Goal: Task Accomplishment & Management: Use online tool/utility

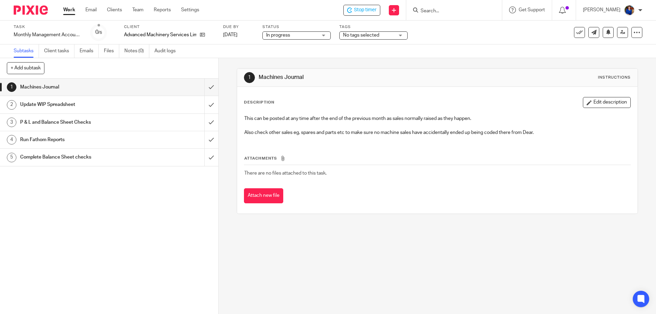
click at [68, 103] on h1 "Update WIP Spreadsheet" at bounding box center [79, 104] width 118 height 10
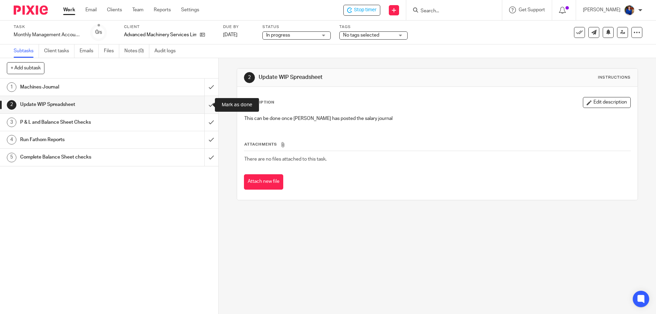
click at [204, 106] on input "submit" at bounding box center [109, 104] width 218 height 17
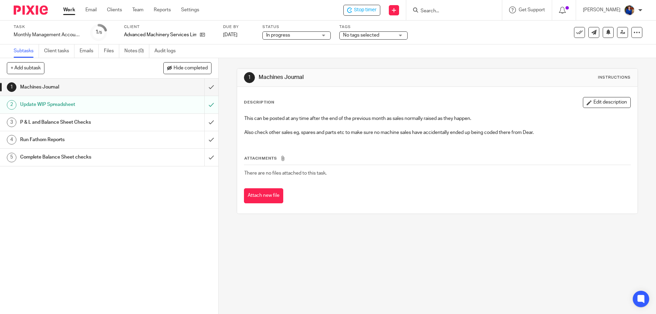
click at [77, 124] on h1 "P & L and Balance Sheet Checks" at bounding box center [79, 122] width 118 height 10
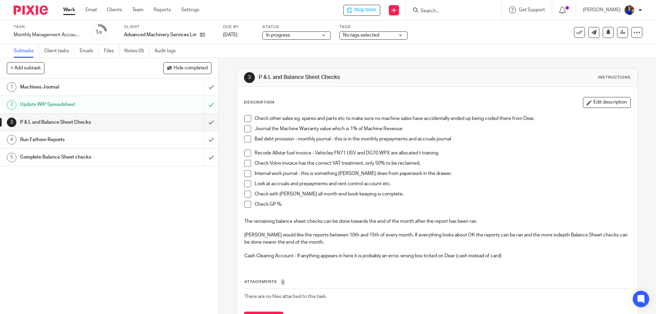
click at [247, 161] on span at bounding box center [247, 163] width 7 height 7
click at [246, 116] on span at bounding box center [247, 118] width 7 height 7
click at [371, 9] on span "Stop timer" at bounding box center [365, 9] width 23 height 7
click at [433, 10] on input "Search" at bounding box center [451, 11] width 62 height 6
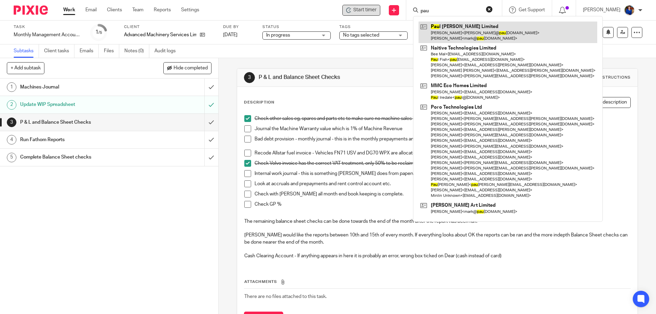
type input "pau"
click at [460, 34] on link at bounding box center [508, 32] width 179 height 21
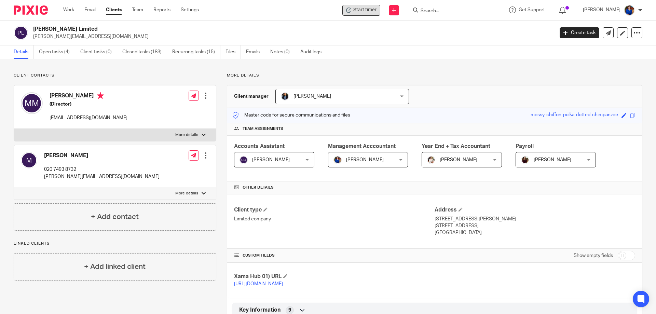
click at [369, 10] on span "Start timer" at bounding box center [364, 9] width 23 height 7
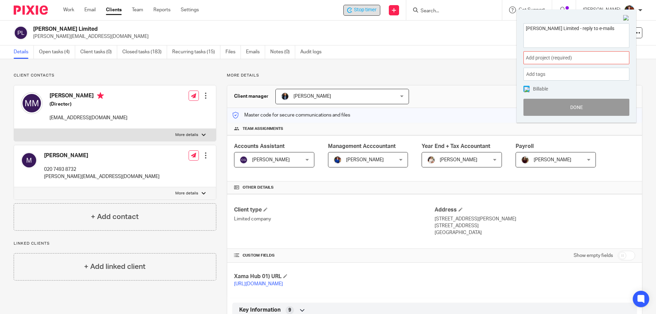
type textarea "Paul Mitchell Limited - reply to e-mails"
click at [567, 53] on div "Add project (required) :" at bounding box center [576, 57] width 106 height 13
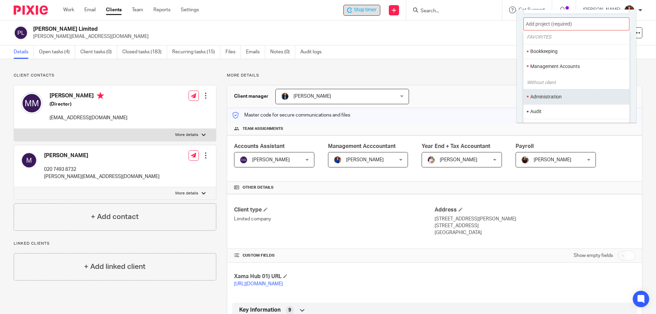
scroll to position [34, 0]
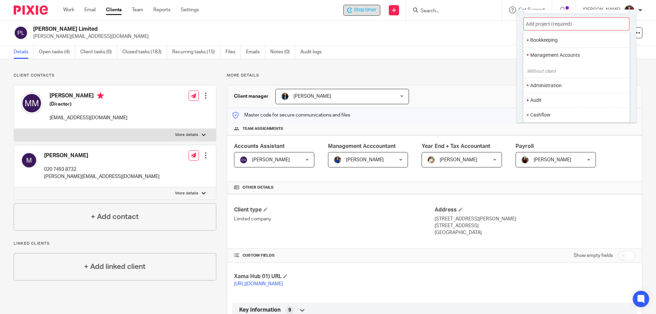
click at [573, 56] on li "Management Accounts" at bounding box center [574, 55] width 89 height 7
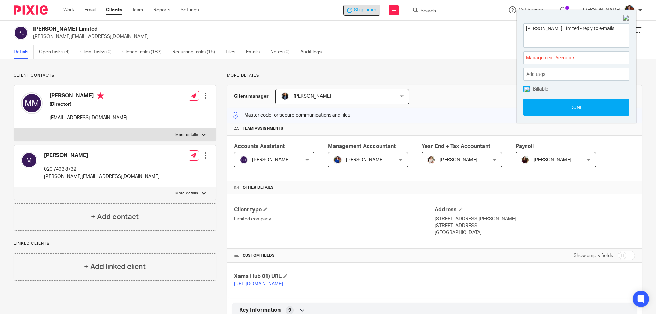
scroll to position [0, 0]
drag, startPoint x: 527, startPoint y: 89, endPoint x: 536, endPoint y: 97, distance: 12.3
click at [527, 89] on img at bounding box center [526, 89] width 5 height 5
click at [540, 106] on button "Done" at bounding box center [576, 107] width 106 height 17
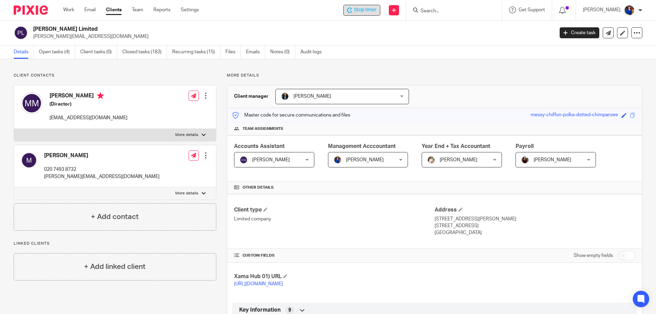
click at [370, 11] on span "Stop timer" at bounding box center [365, 9] width 23 height 7
